Goal: Task Accomplishment & Management: Complete application form

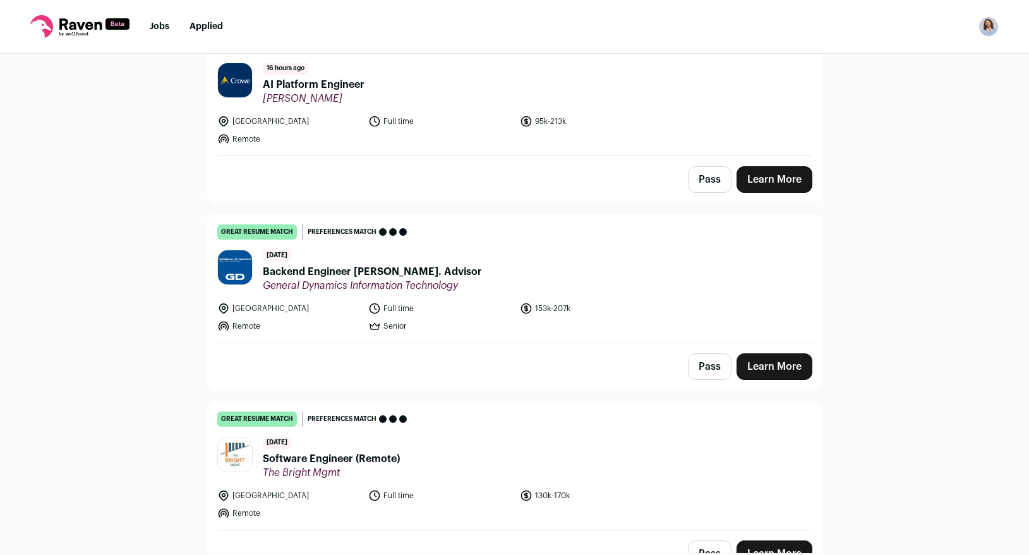
scroll to position [149, 0]
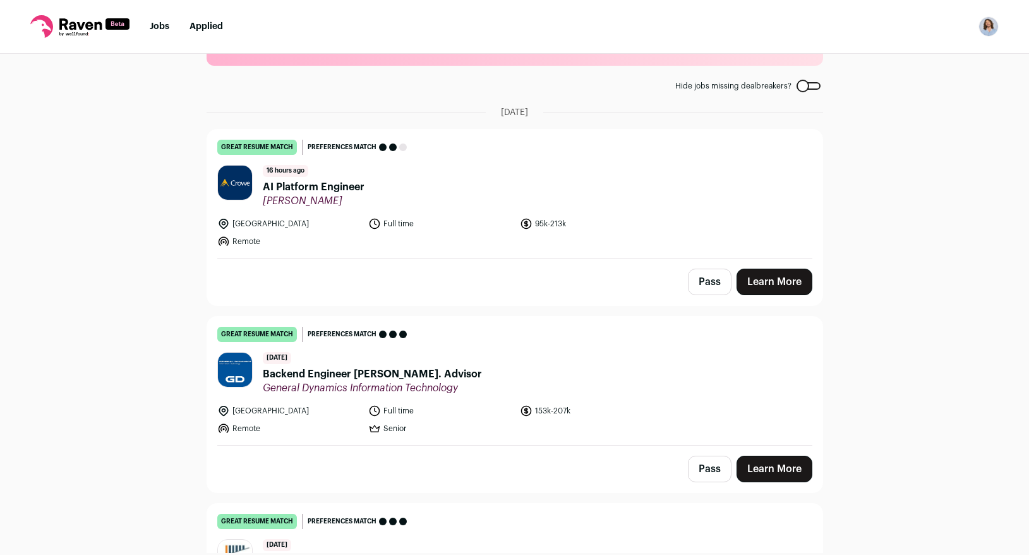
scroll to position [59, 0]
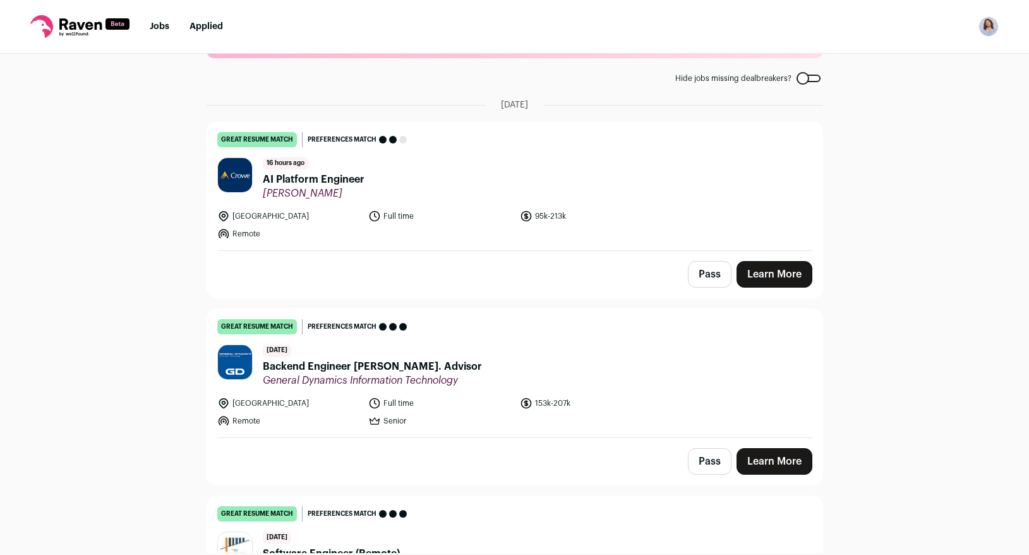
click at [303, 181] on span "AI Platform Engineer" at bounding box center [314, 179] width 102 height 15
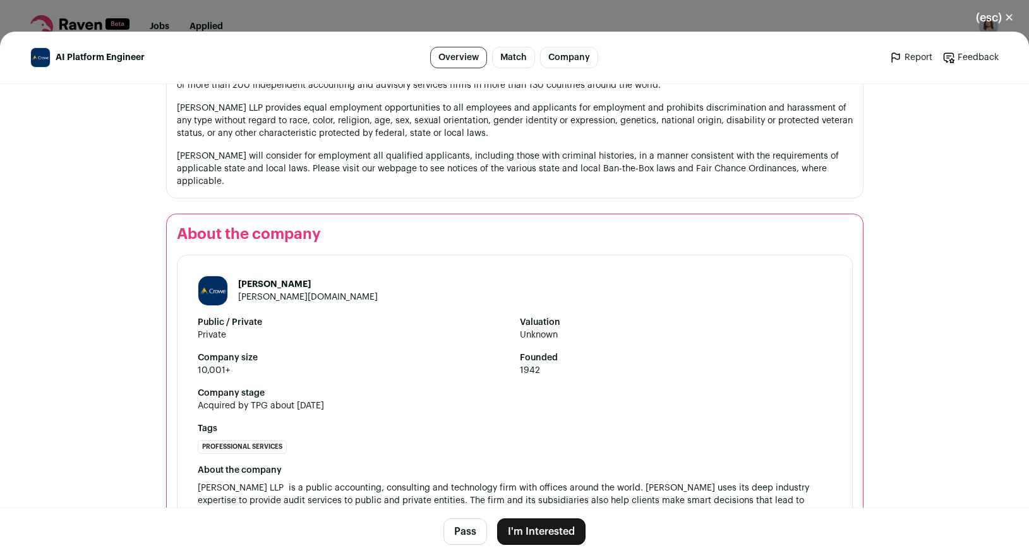
scroll to position [1720, 0]
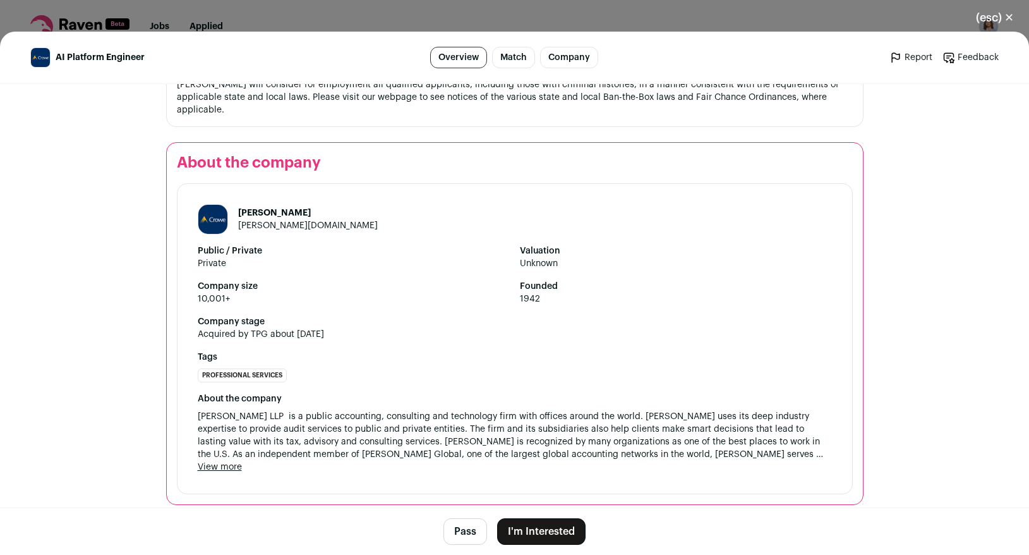
click at [459, 534] on button "Pass" at bounding box center [465, 531] width 44 height 27
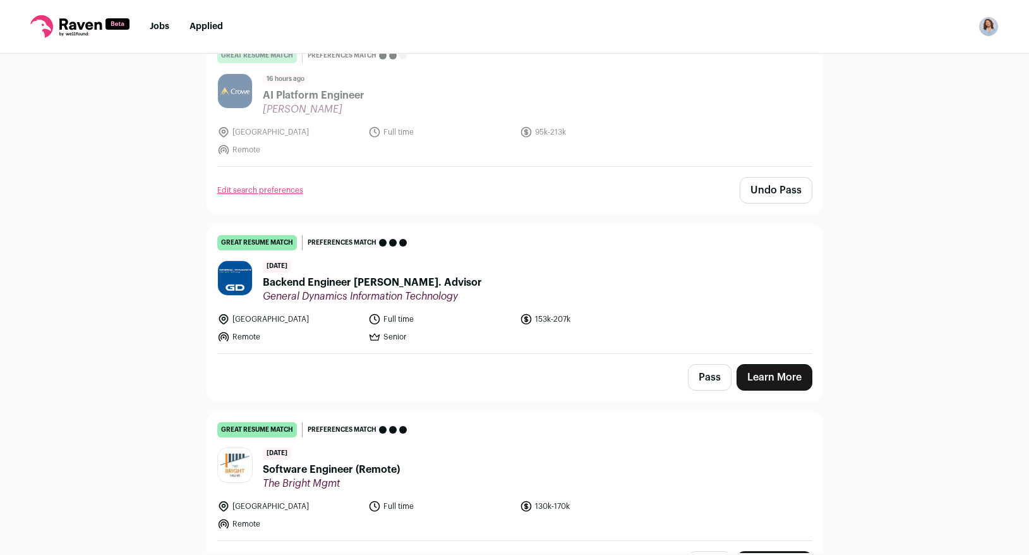
scroll to position [160, 0]
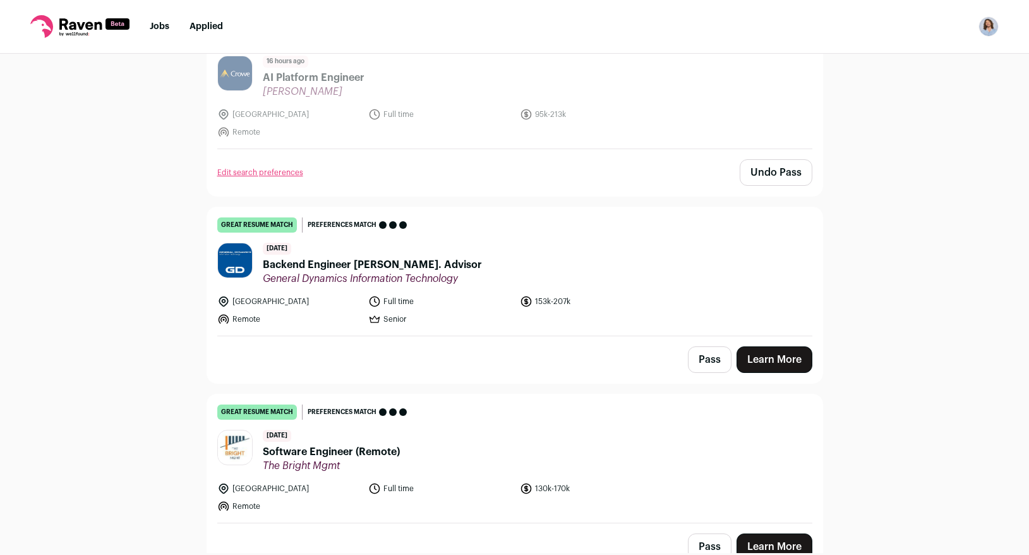
click at [313, 265] on span "Backend Engineer [PERSON_NAME]. Advisor" at bounding box center [372, 264] width 219 height 15
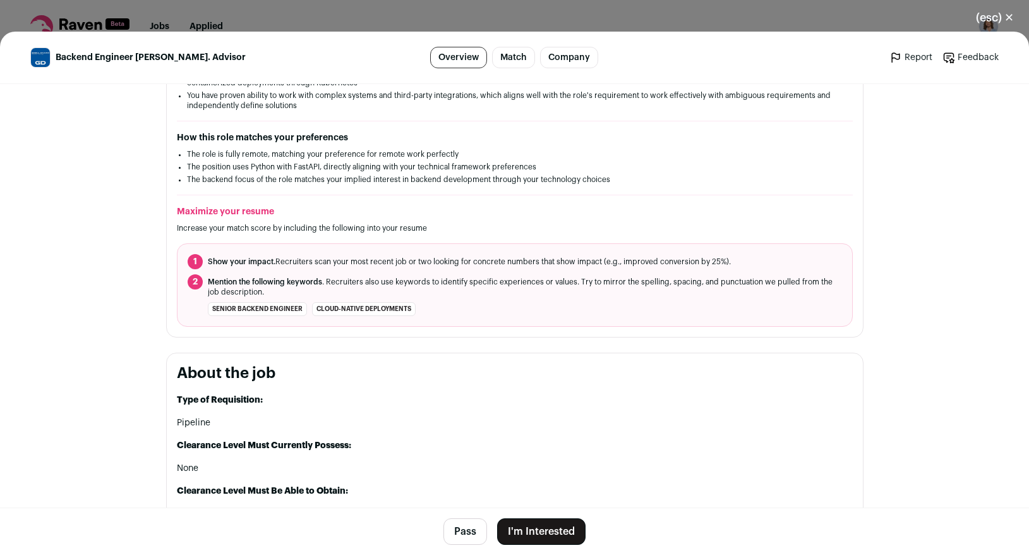
scroll to position [0, 0]
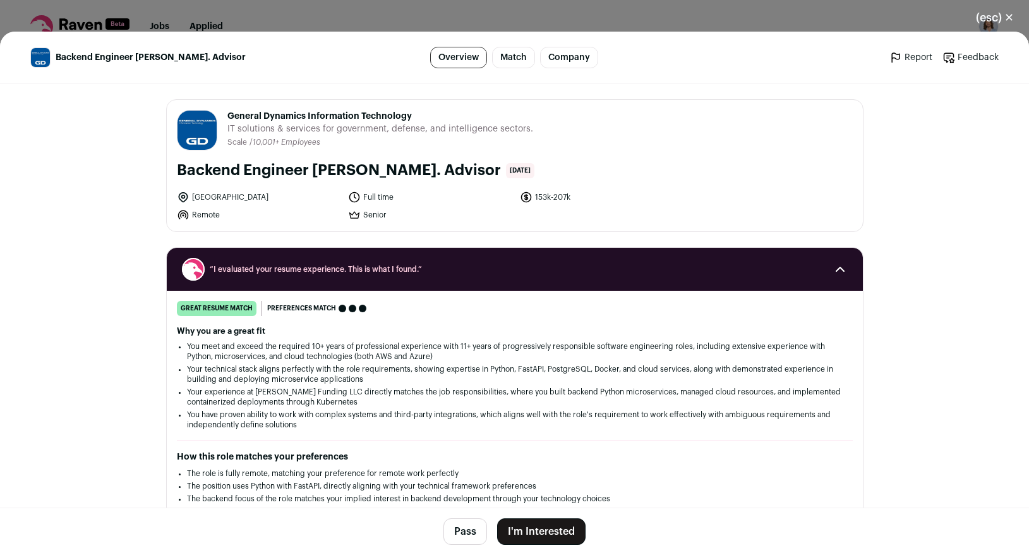
click at [465, 530] on button "Pass" at bounding box center [465, 531] width 44 height 27
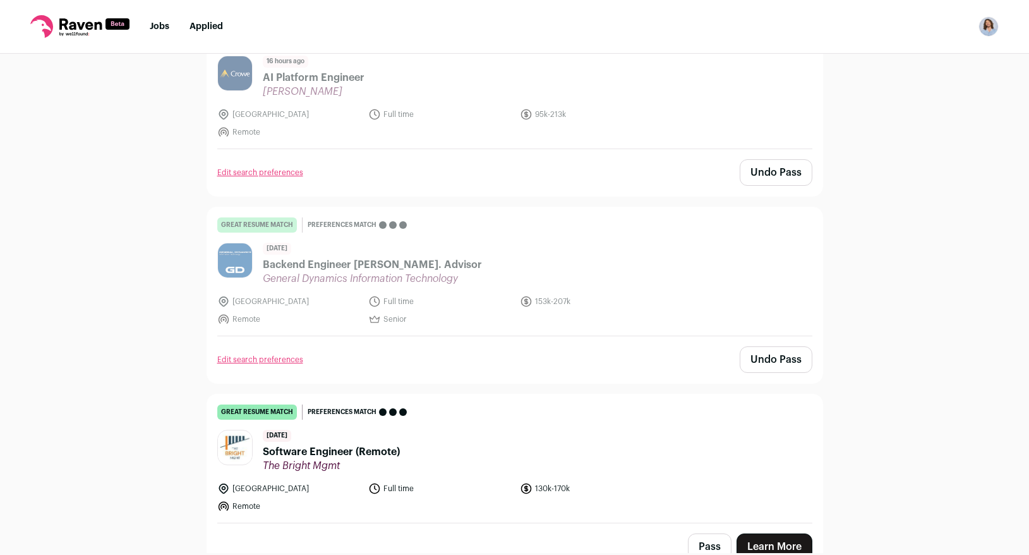
scroll to position [178, 0]
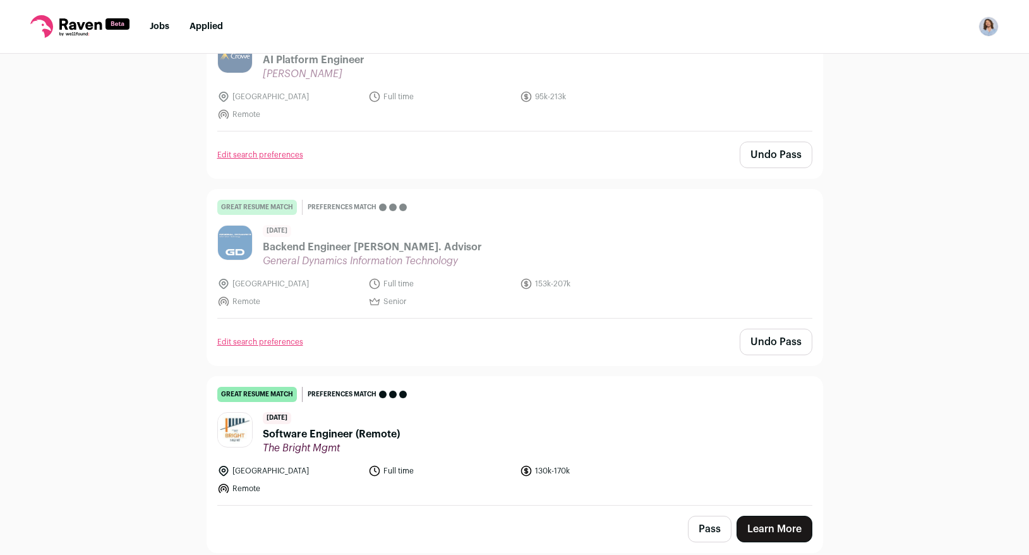
click at [291, 433] on span "Software Engineer (Remote)" at bounding box center [331, 433] width 137 height 15
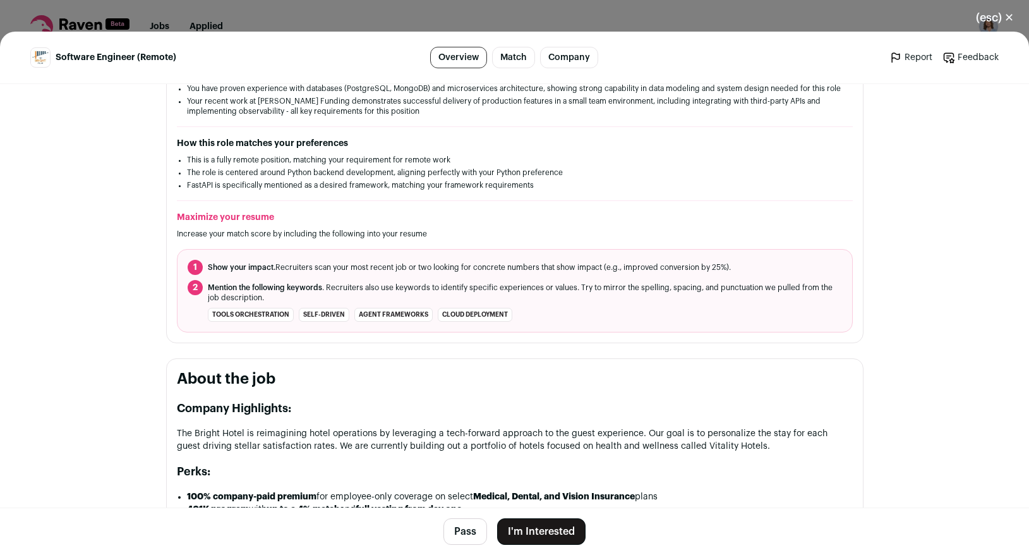
scroll to position [301, 0]
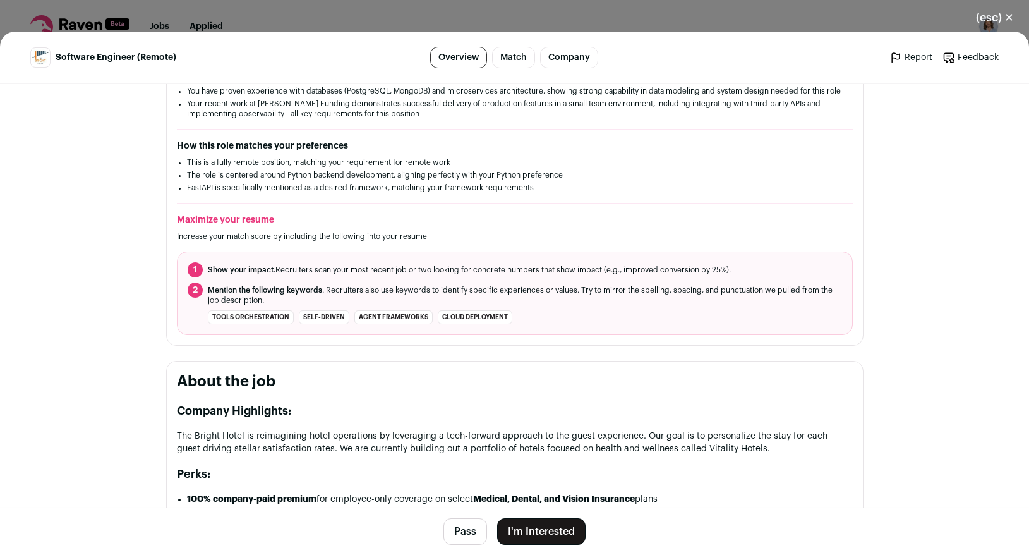
click at [553, 543] on button "I'm Interested" at bounding box center [541, 531] width 88 height 27
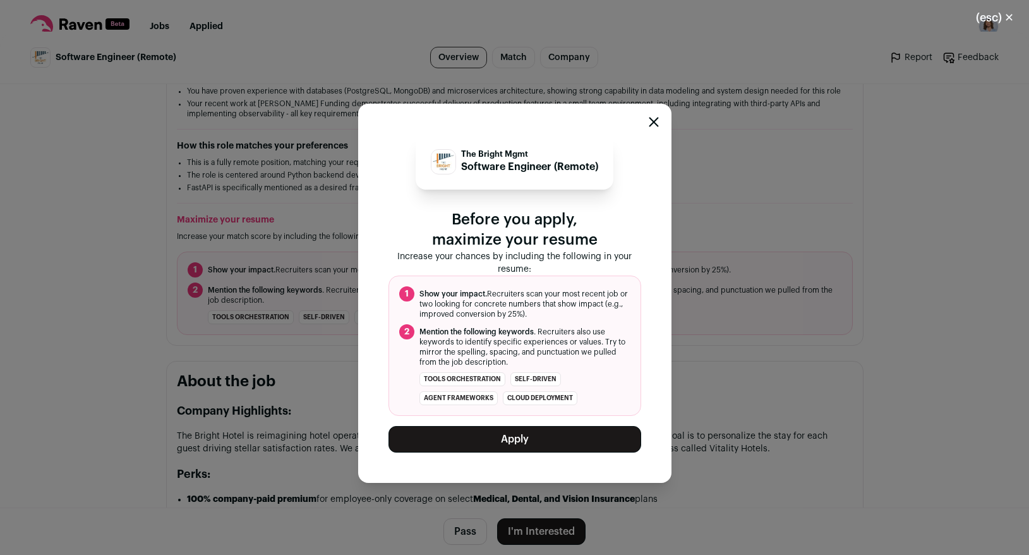
click at [462, 439] on button "Apply" at bounding box center [515, 439] width 253 height 27
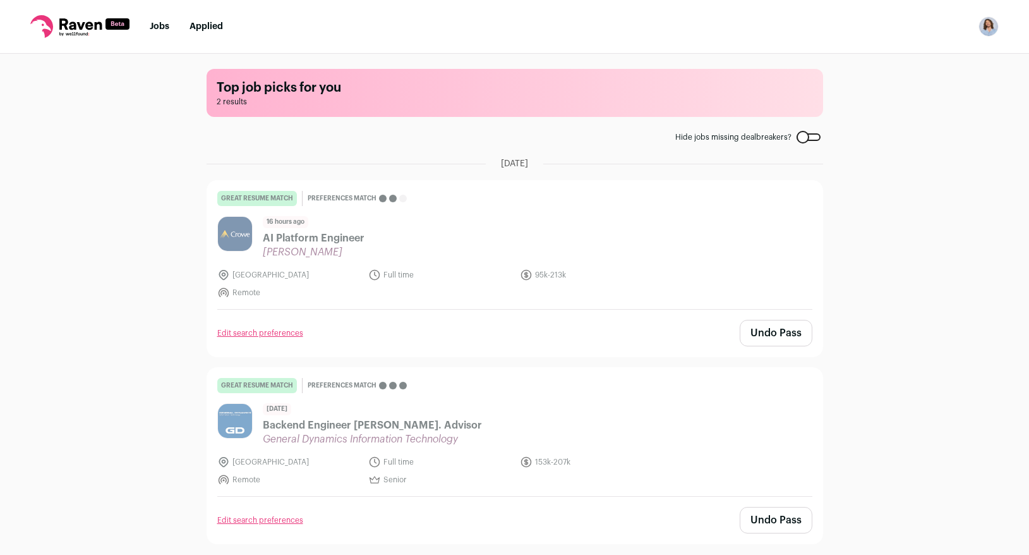
scroll to position [0, 0]
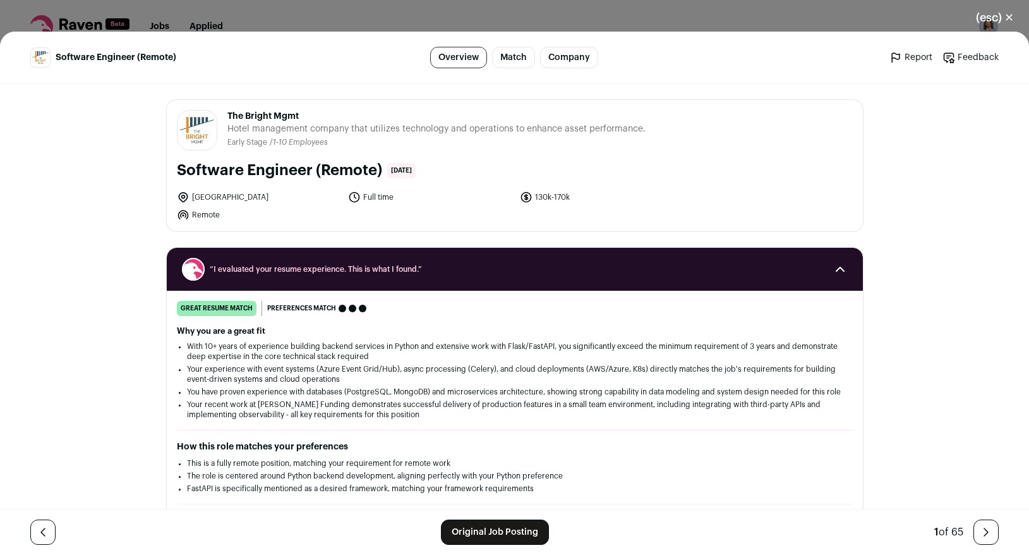
click at [246, 114] on span "The Bright Mgmt" at bounding box center [436, 116] width 418 height 13
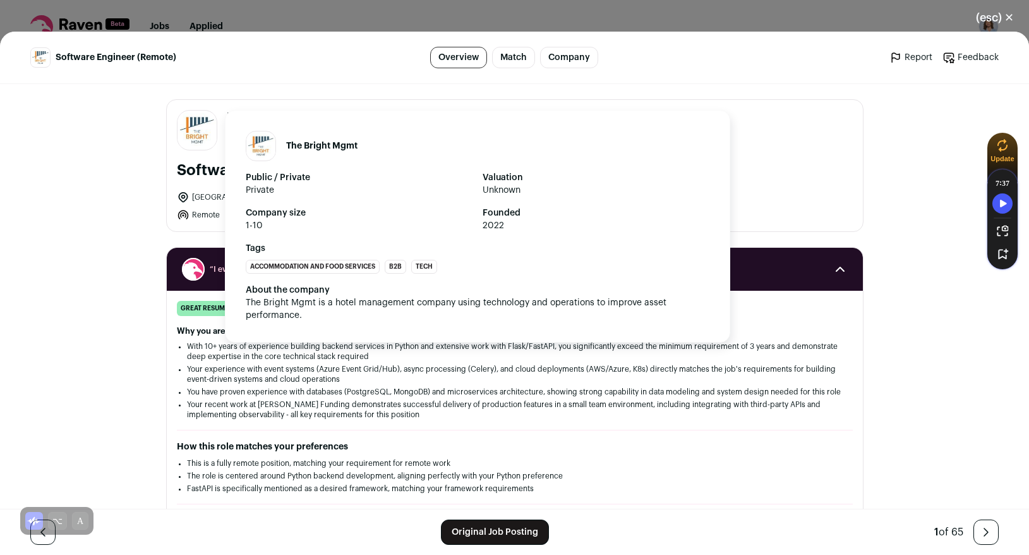
click at [203, 124] on img "Close modal via background" at bounding box center [197, 130] width 39 height 35
click at [190, 140] on img "Close modal via background" at bounding box center [197, 130] width 39 height 35
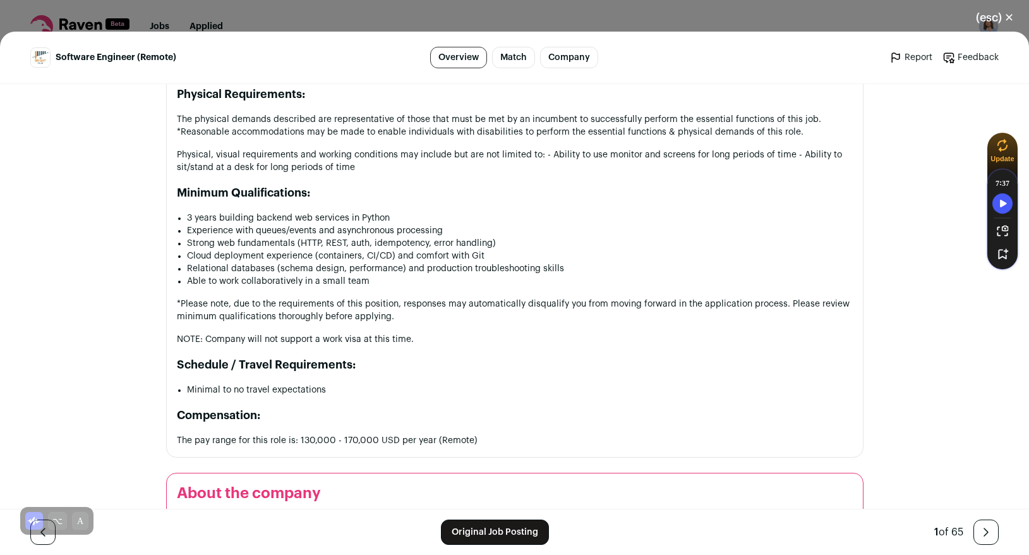
scroll to position [1505, 0]
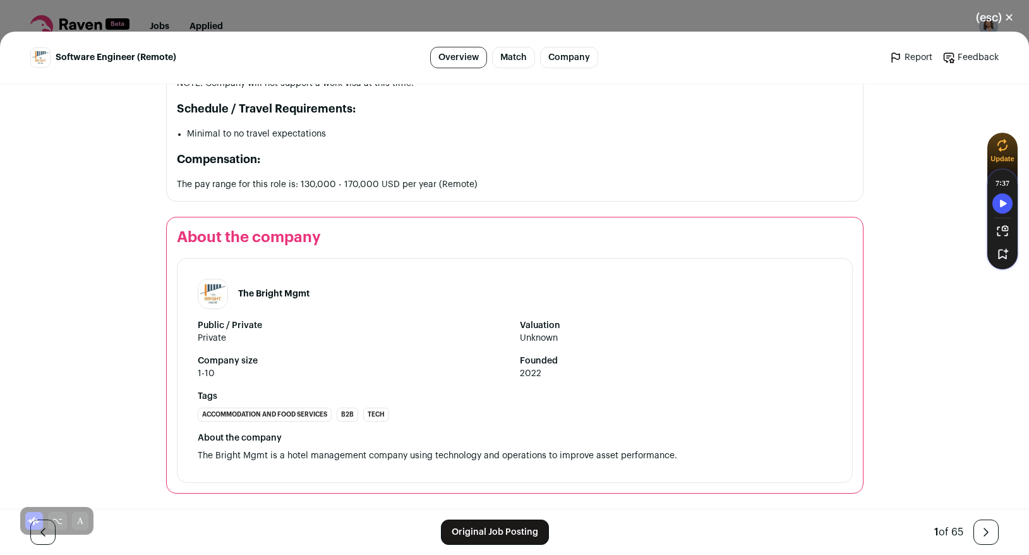
click at [282, 293] on h1 "The Bright Mgmt" at bounding box center [273, 293] width 71 height 13
copy div "The Bright Mgmt"
click at [492, 535] on link "Original Job Posting" at bounding box center [495, 531] width 108 height 25
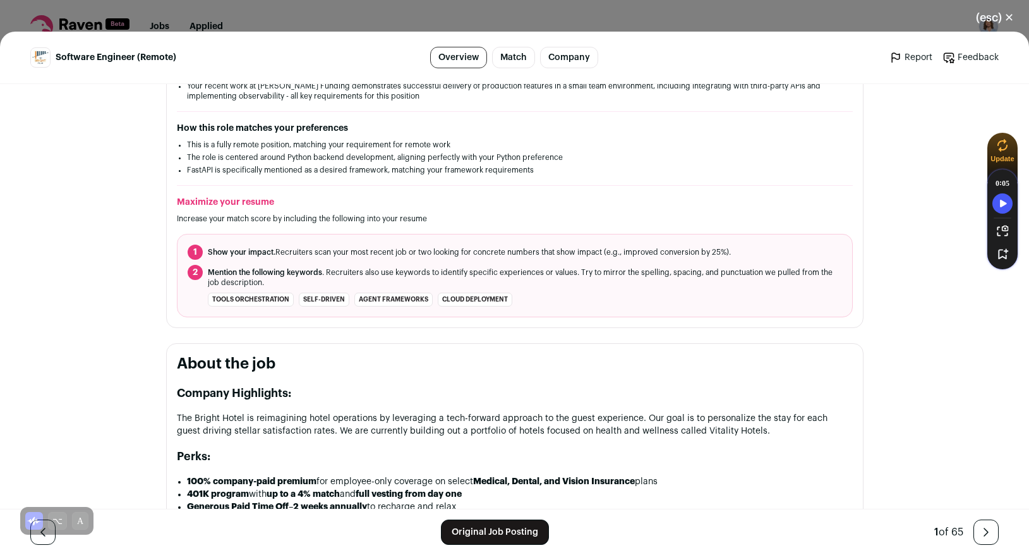
scroll to position [133, 0]
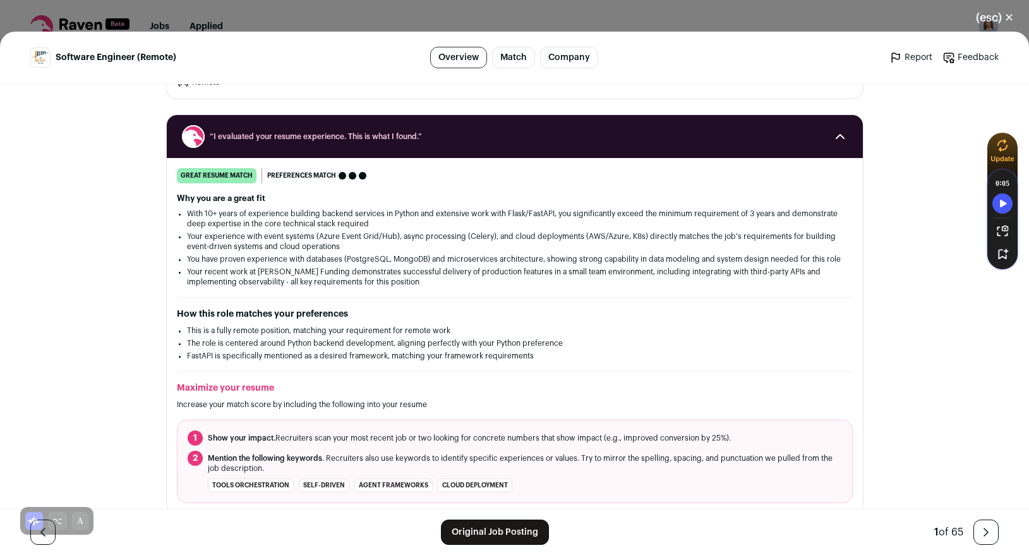
click at [479, 529] on link "Original Job Posting" at bounding box center [495, 531] width 108 height 25
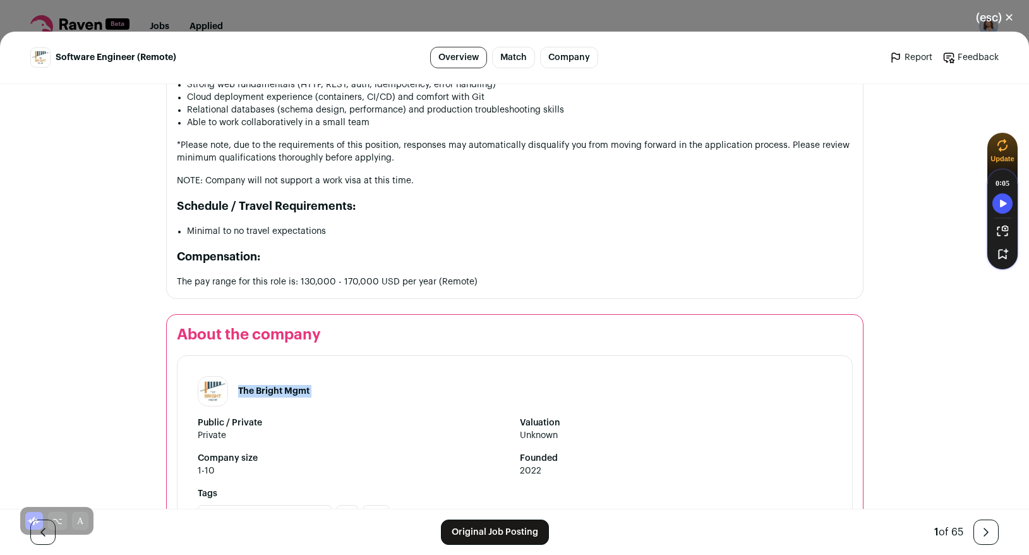
scroll to position [1505, 0]
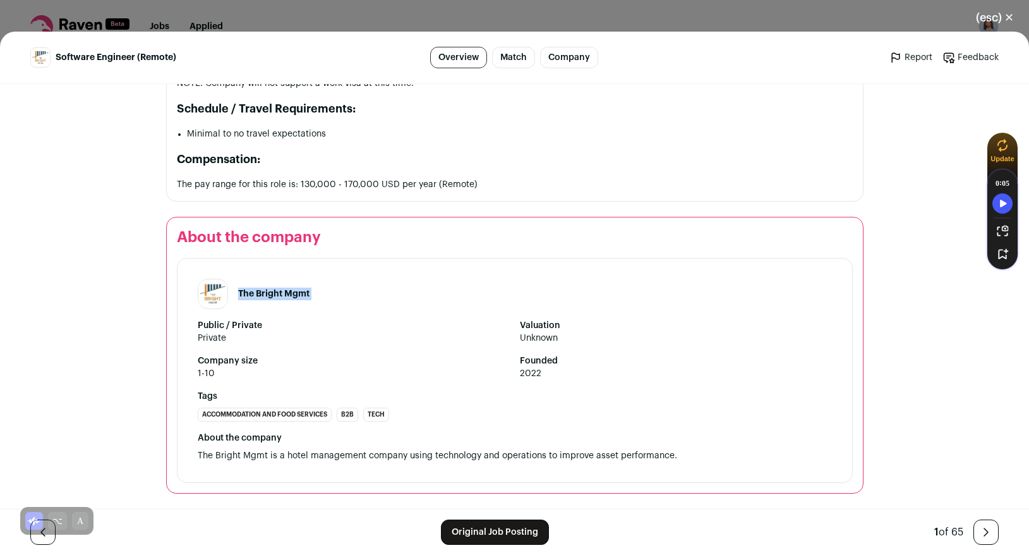
click at [474, 541] on link "Original Job Posting" at bounding box center [495, 531] width 108 height 25
